Goal: Information Seeking & Learning: Learn about a topic

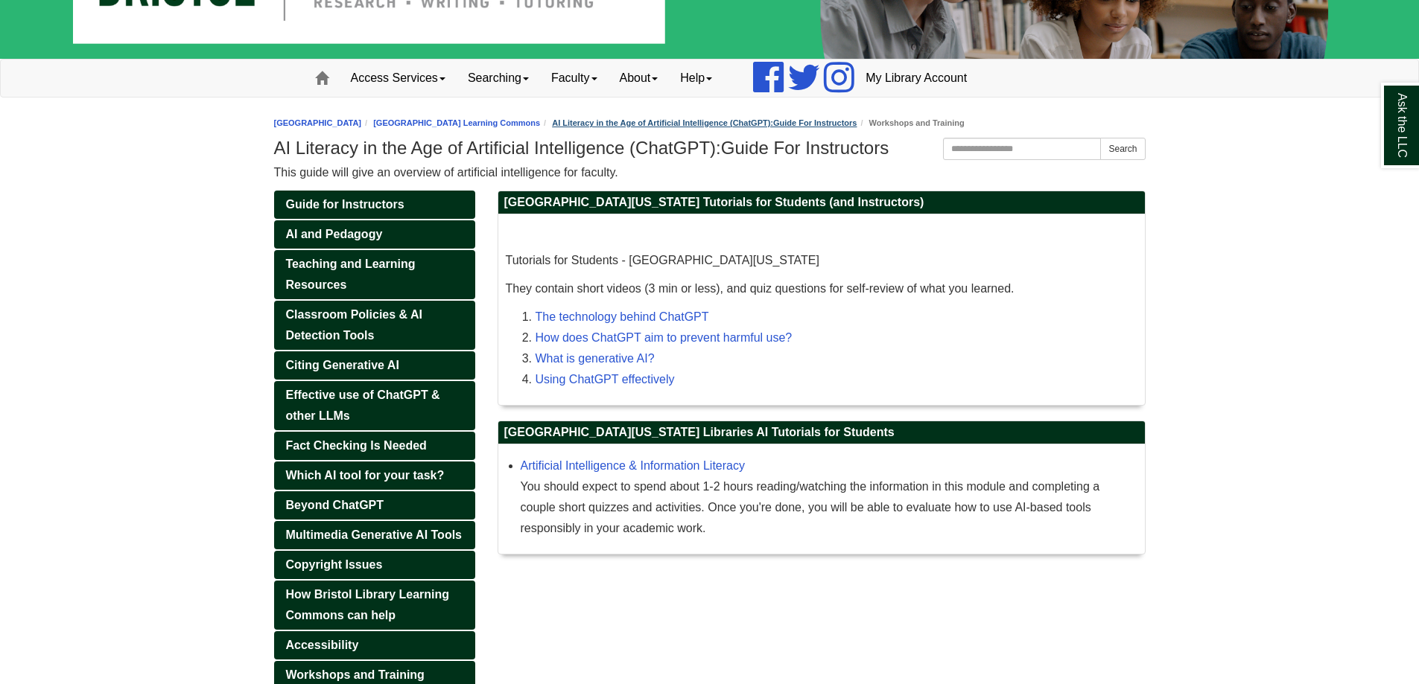
scroll to position [149, 0]
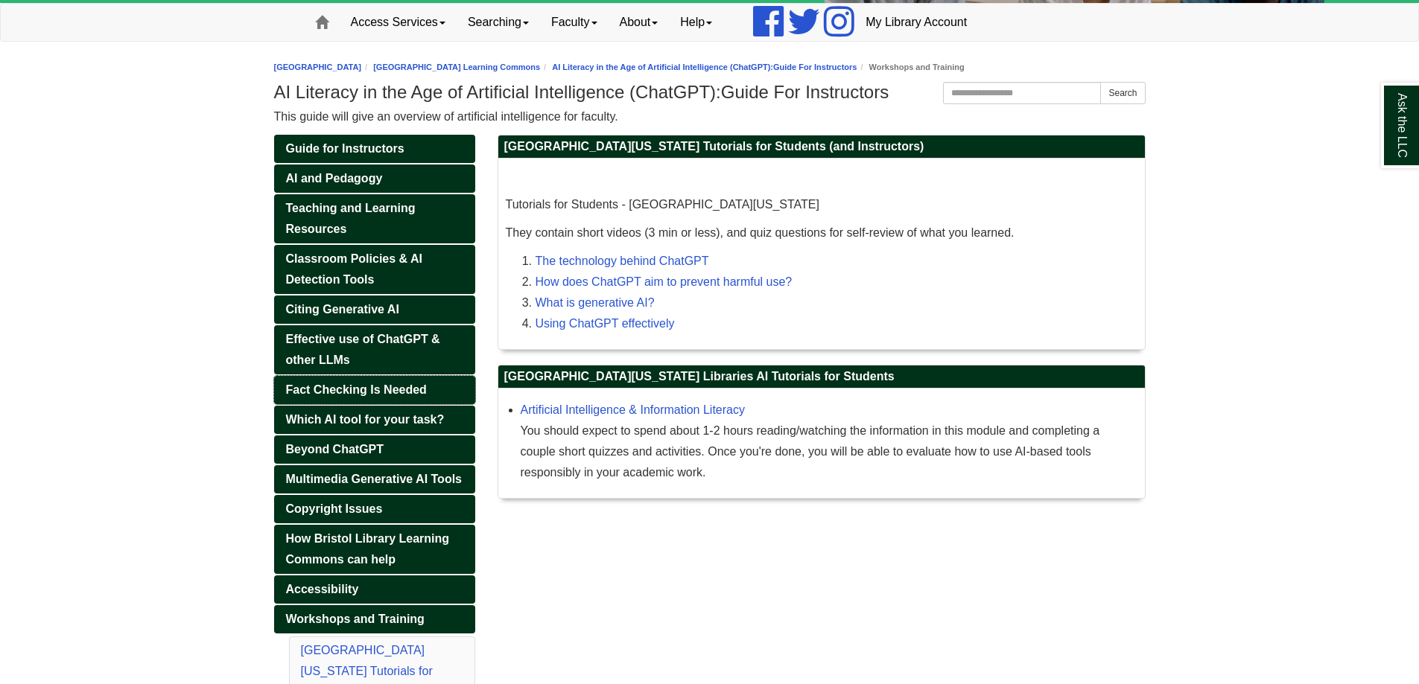
click at [367, 390] on span "Fact Checking Is Needed" at bounding box center [356, 390] width 141 height 13
click at [355, 158] on link "Guide for Instructors" at bounding box center [374, 149] width 201 height 28
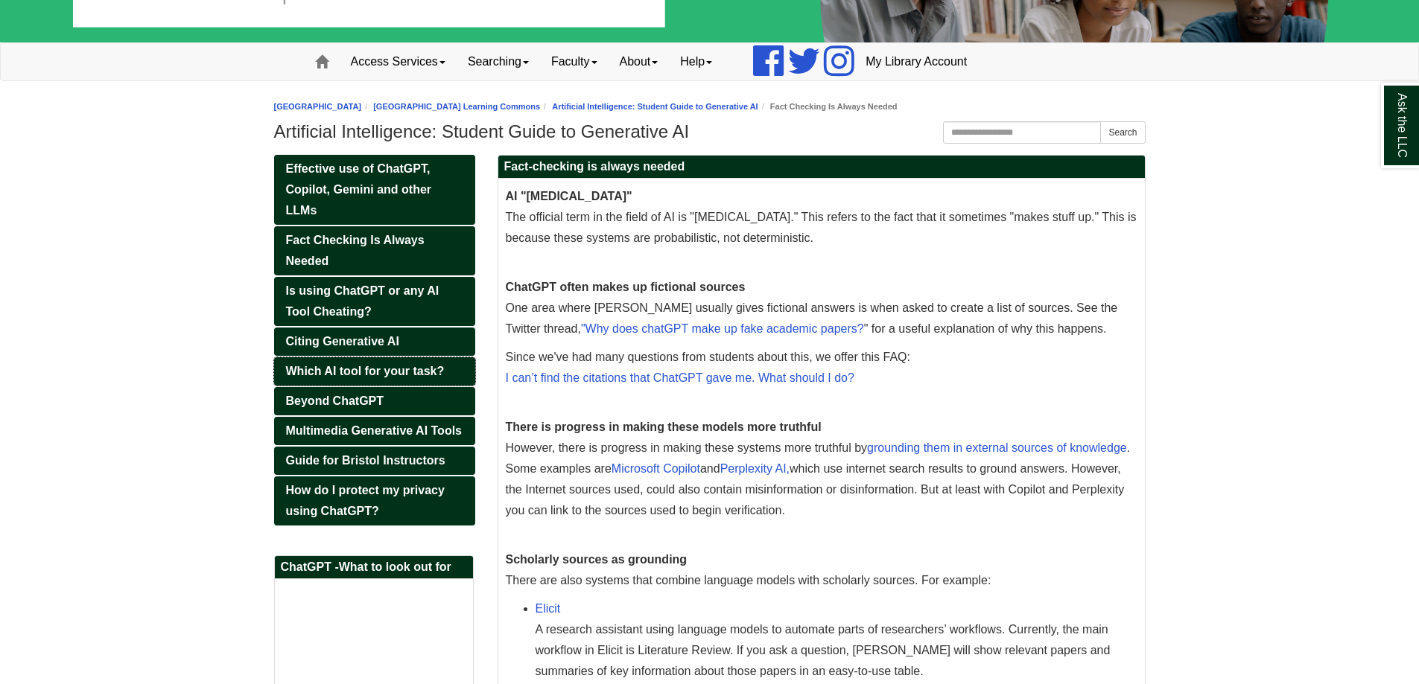
scroll to position [298, 0]
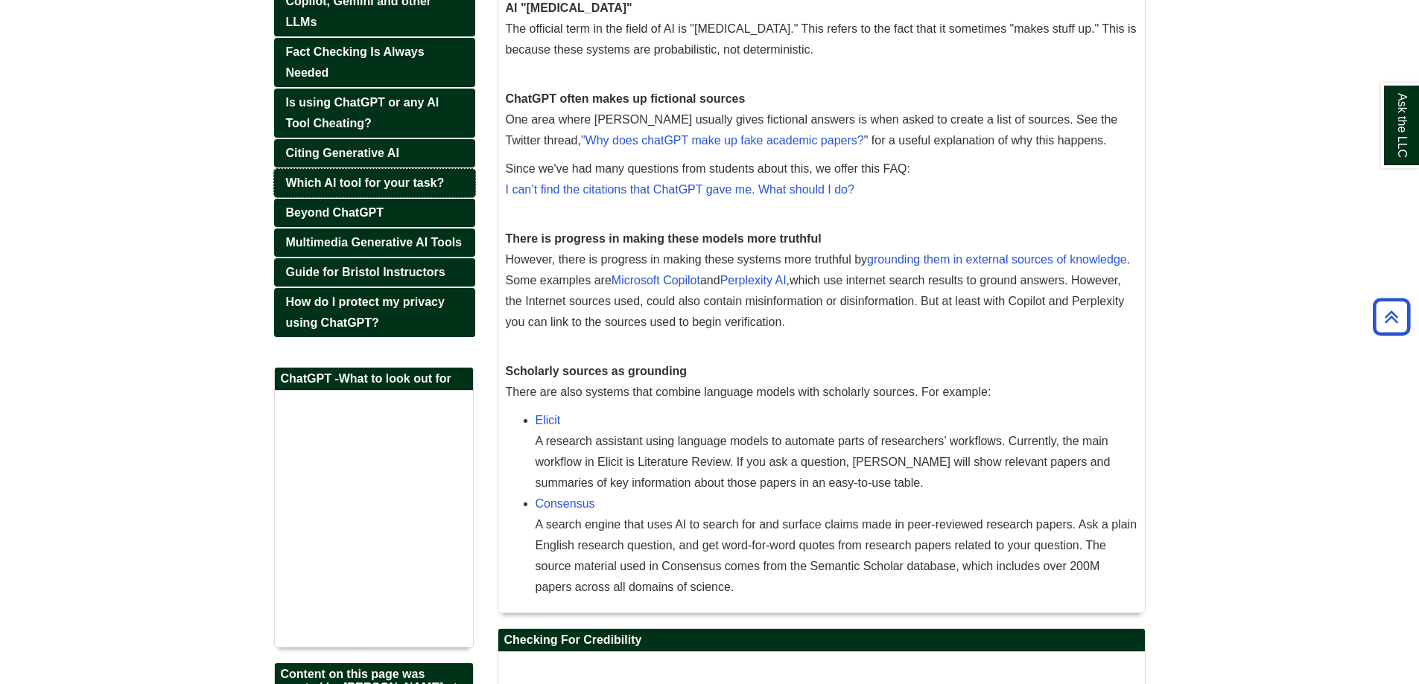
click at [391, 188] on span "Which AI tool for your task?" at bounding box center [365, 183] width 159 height 13
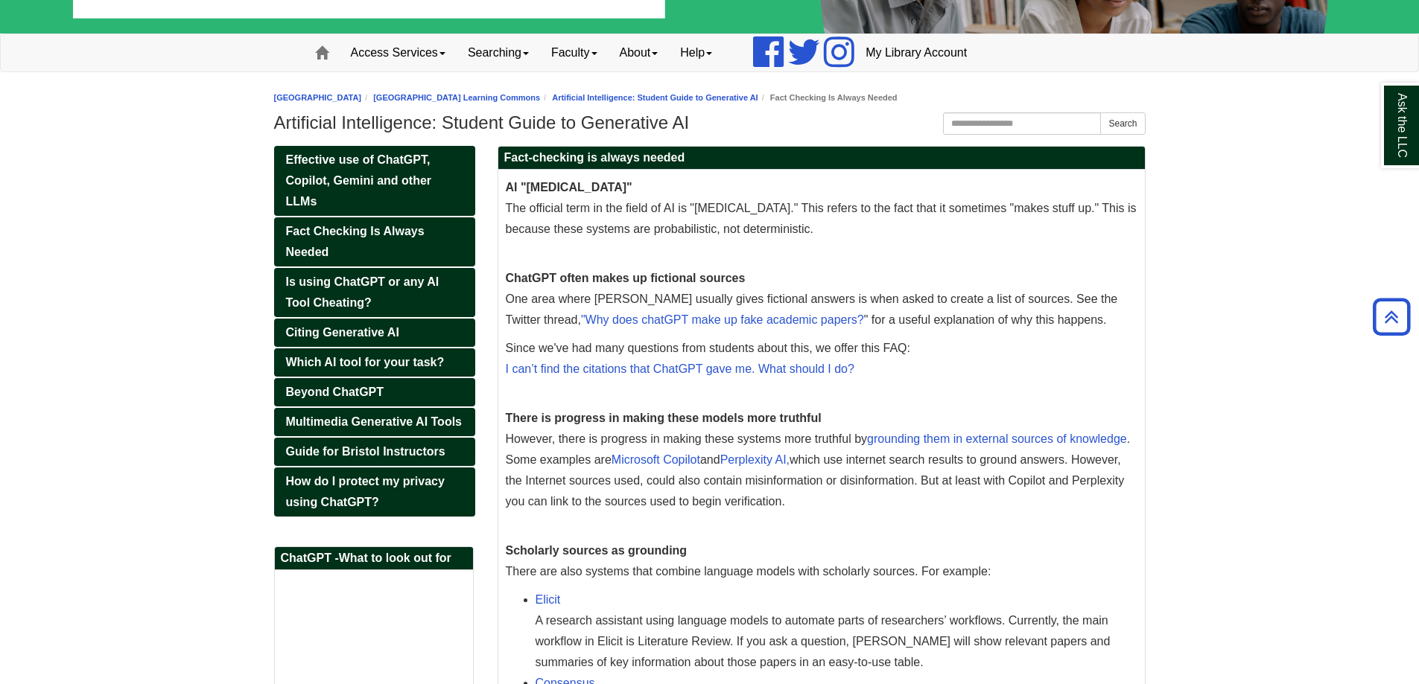
scroll to position [0, 0]
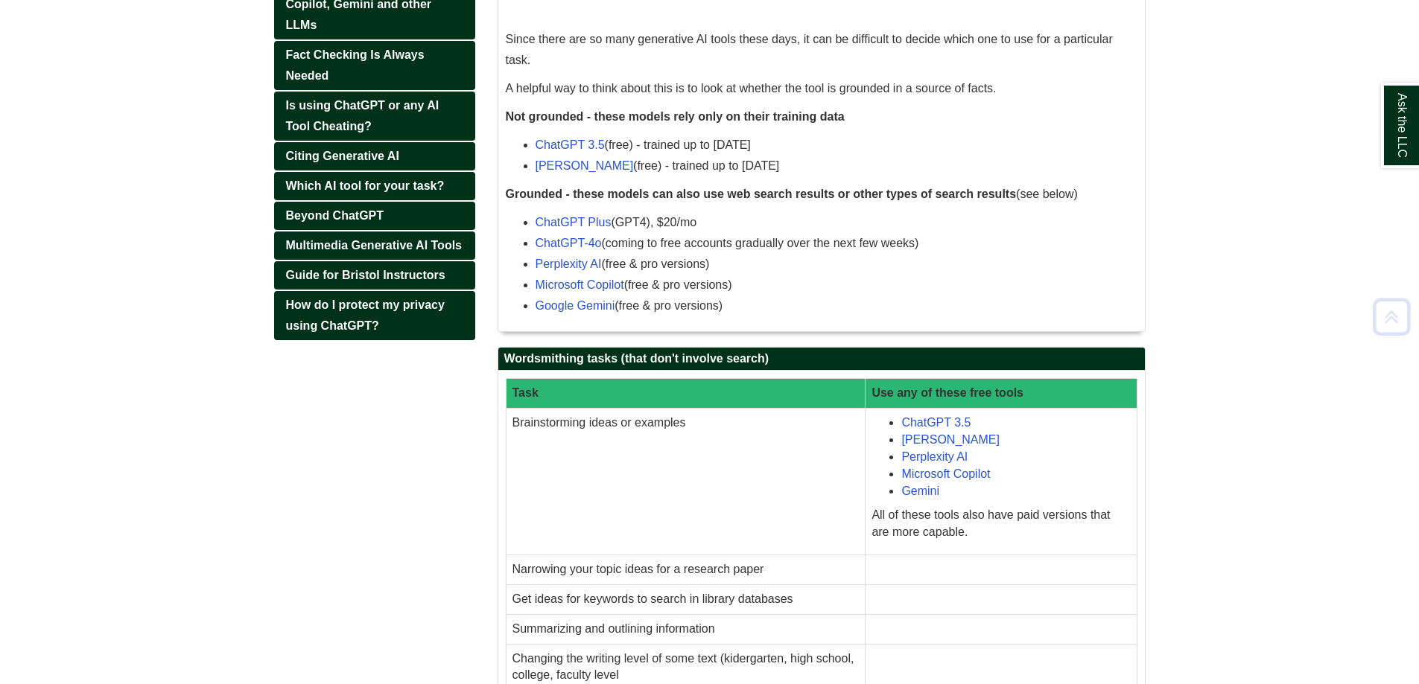
scroll to position [298, 0]
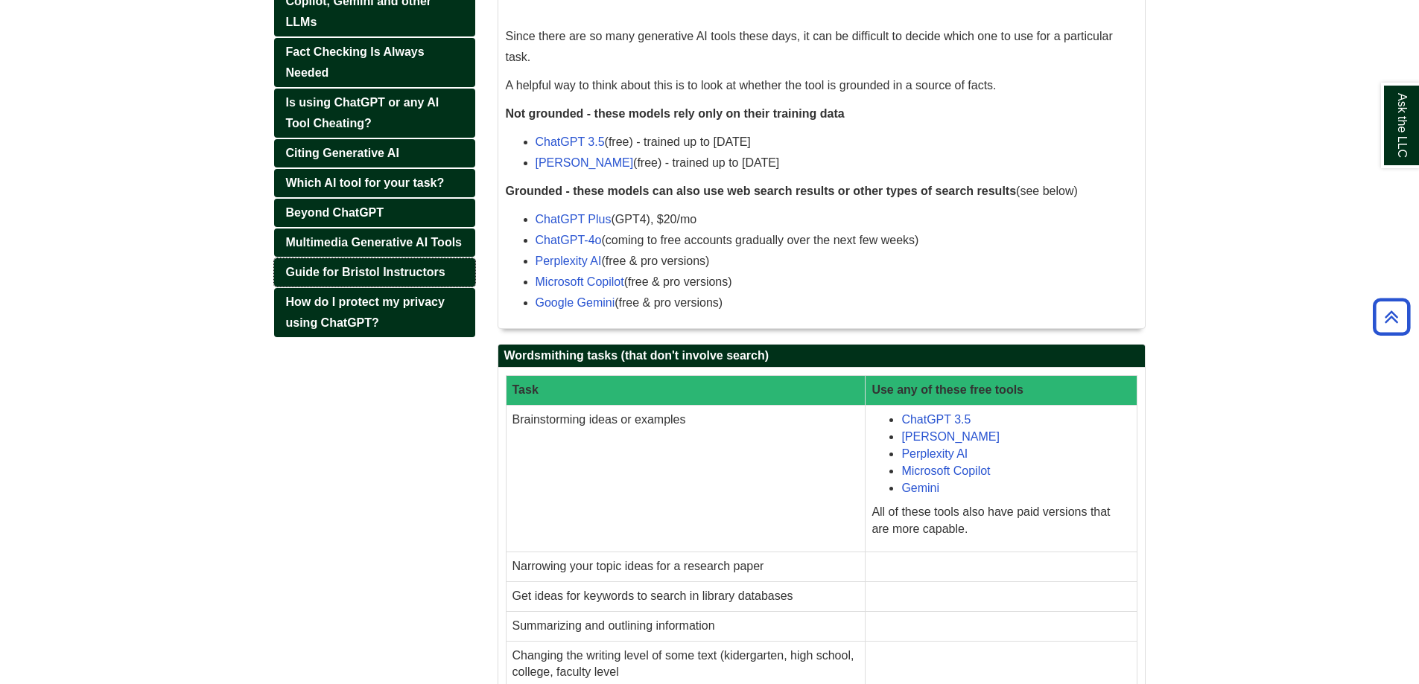
click at [346, 275] on span "Guide for Bristol Instructors" at bounding box center [365, 272] width 159 height 13
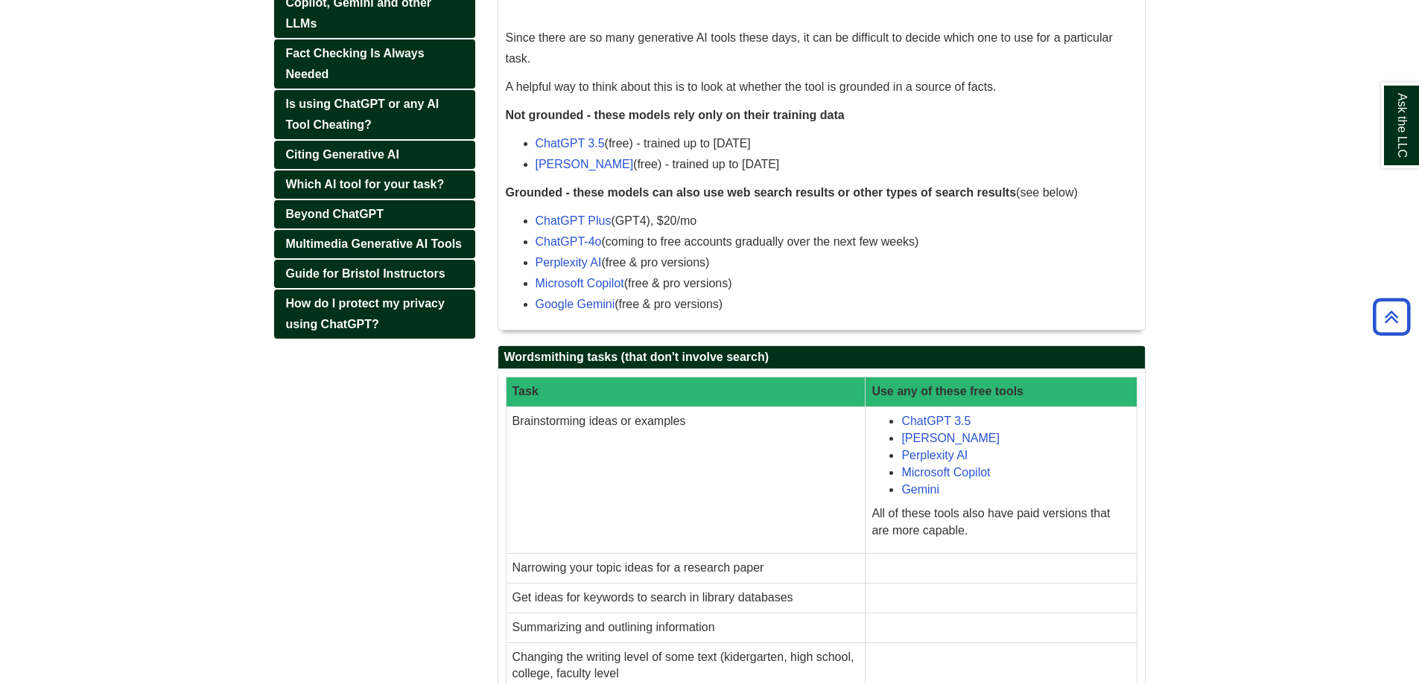
scroll to position [0, 0]
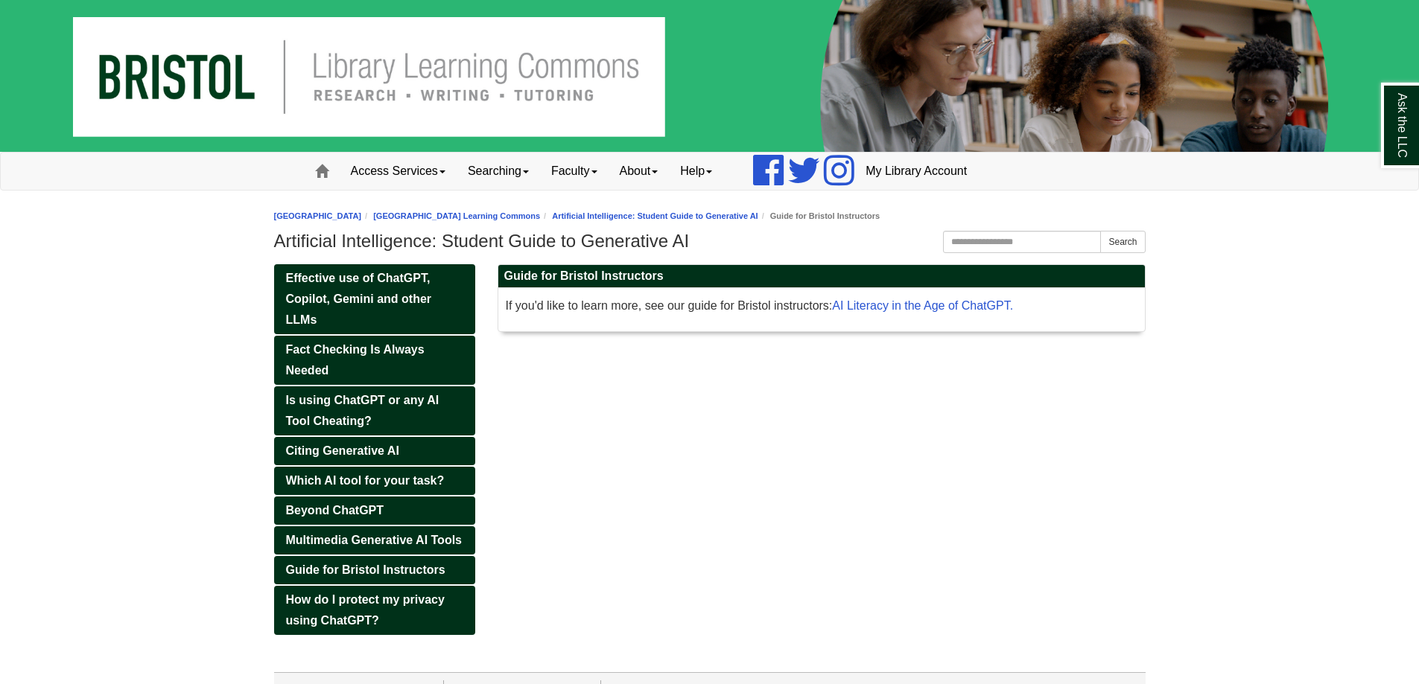
scroll to position [27, 0]
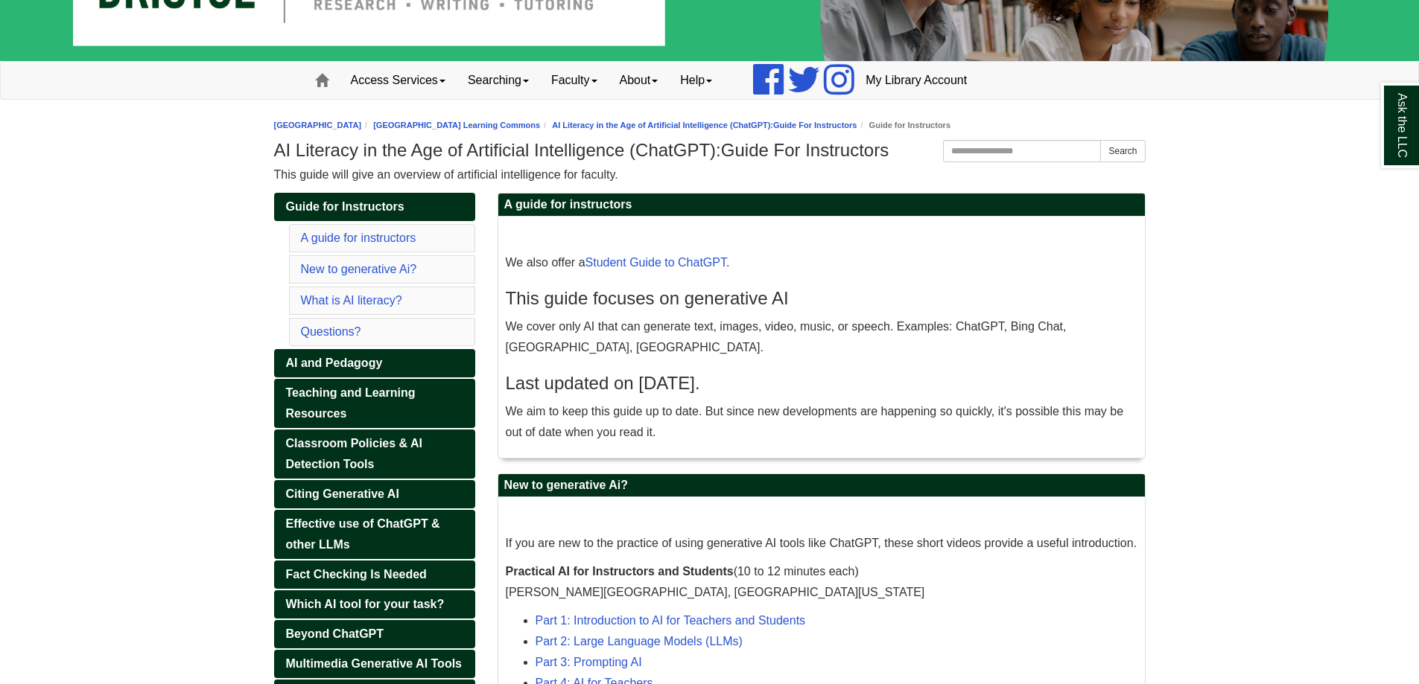
scroll to position [149, 0]
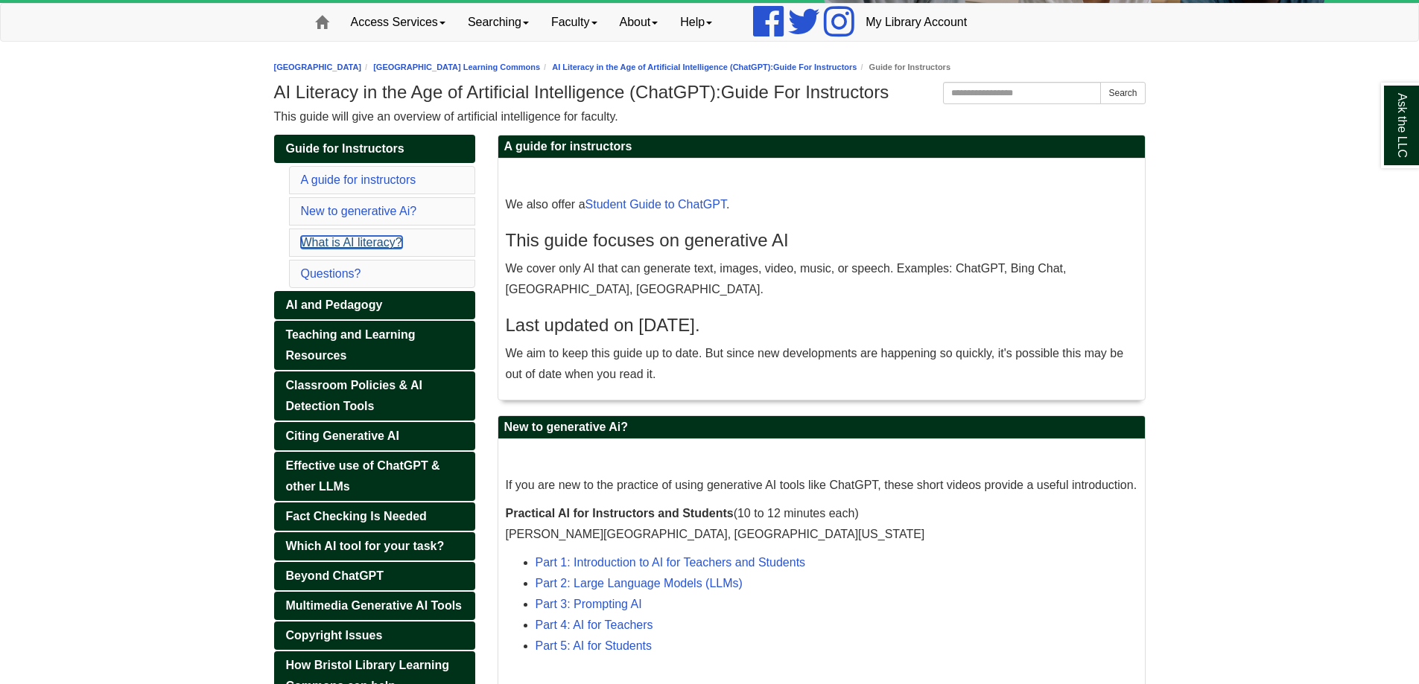
click at [387, 244] on link "What is AI literacy?" at bounding box center [351, 242] width 101 height 13
